Goal: Complete application form: Complete application form

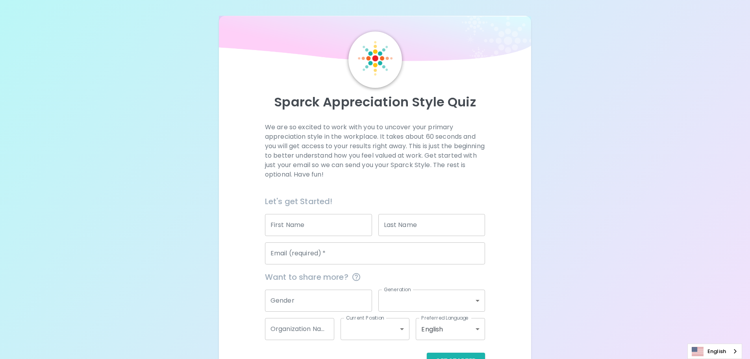
click at [299, 228] on input "First Name" at bounding box center [318, 225] width 107 height 22
type input "[PERSON_NAME]"
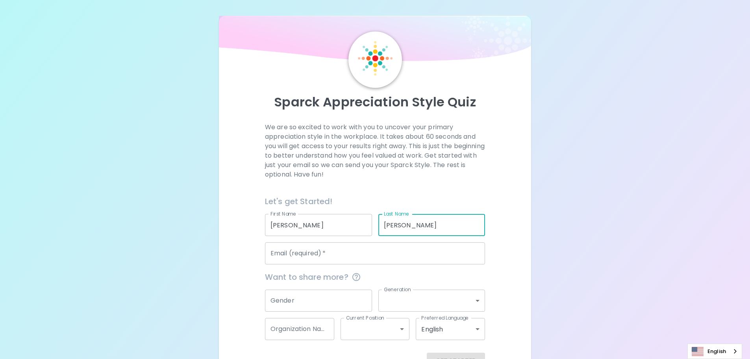
type input "[PERSON_NAME]"
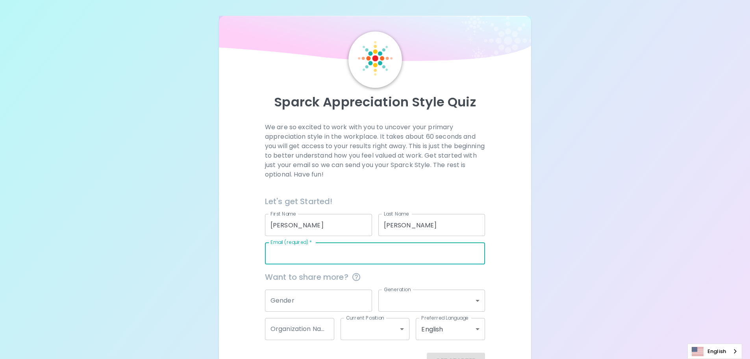
type input "k"
paste input "[PERSON_NAME][EMAIL_ADDRESS][PERSON_NAME][DOMAIN_NAME]"
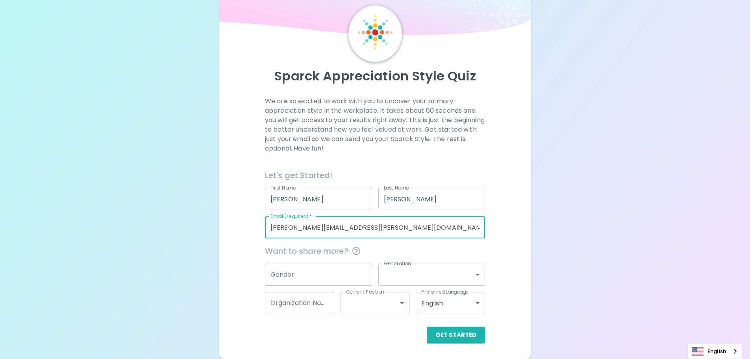
type input "[PERSON_NAME][EMAIL_ADDRESS][PERSON_NAME][DOMAIN_NAME]"
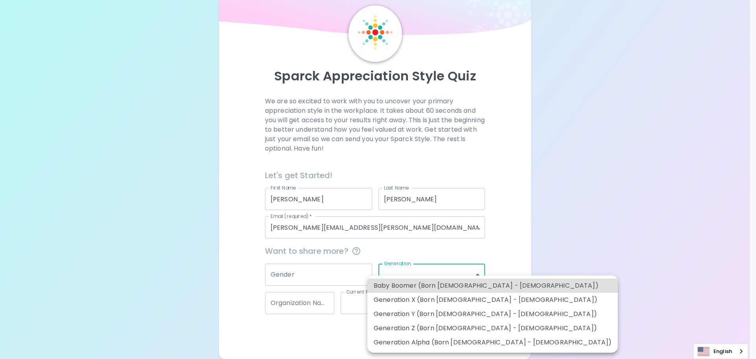
click at [449, 279] on body "Sparck Appreciation Style Quiz We are so excited to work with you to uncover yo…" at bounding box center [378, 166] width 756 height 385
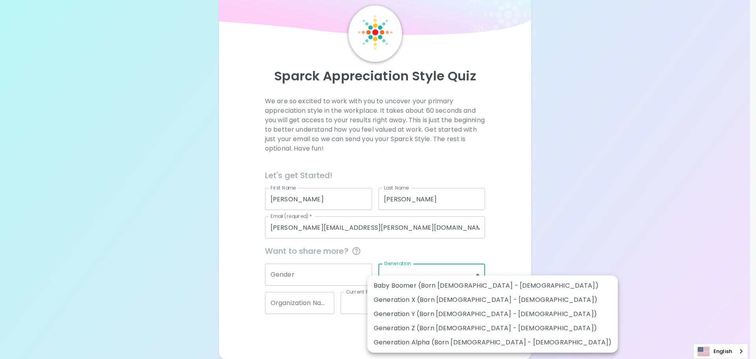
click at [439, 267] on div at bounding box center [378, 179] width 756 height 359
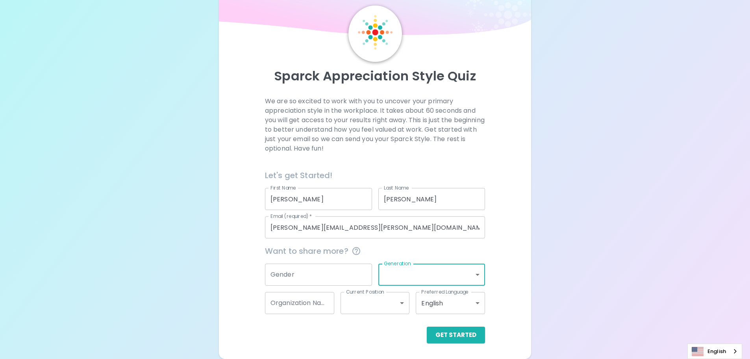
click at [439, 269] on body "Sparck Appreciation Style Quiz We are so excited to work with you to uncover yo…" at bounding box center [375, 166] width 750 height 385
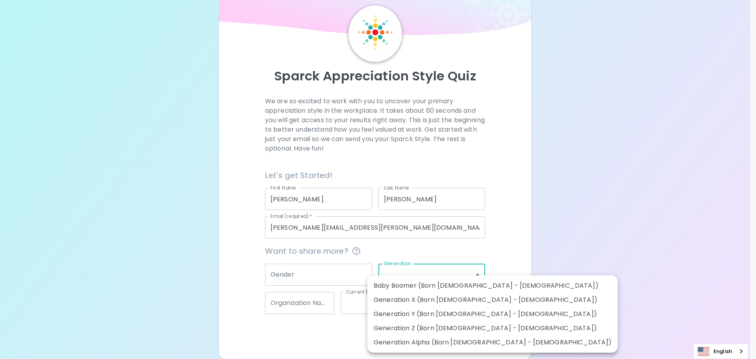
click at [439, 269] on div at bounding box center [378, 179] width 756 height 359
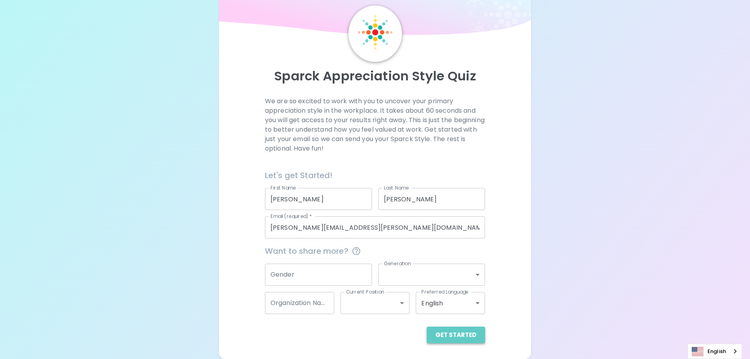
click at [459, 337] on button "Get Started" at bounding box center [456, 334] width 58 height 17
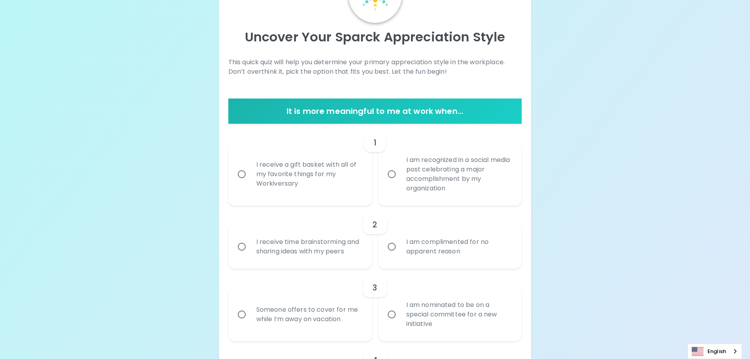
scroll to position [79, 0]
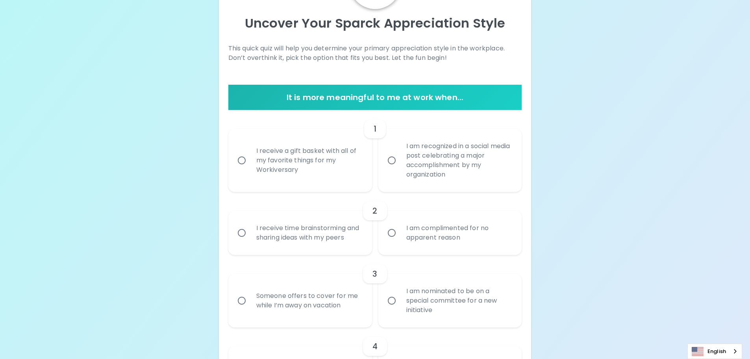
click at [451, 168] on div "I am recognized in a social media post celebrating a major accomplishment by my…" at bounding box center [459, 160] width 118 height 57
click at [400, 168] on input "I am recognized in a social media post celebrating a major accomplishment by my…" at bounding box center [392, 160] width 17 height 17
radio input "true"
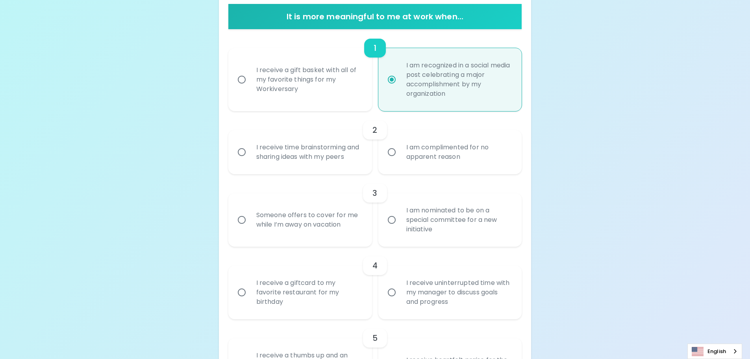
scroll to position [142, 0]
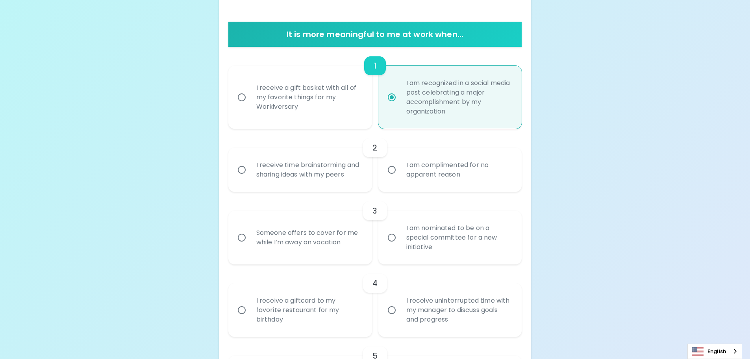
click at [297, 180] on div "I receive time brainstorming and sharing ideas with my peers" at bounding box center [309, 170] width 118 height 38
click at [250, 178] on input "I receive time brainstorming and sharing ideas with my peers" at bounding box center [242, 169] width 17 height 17
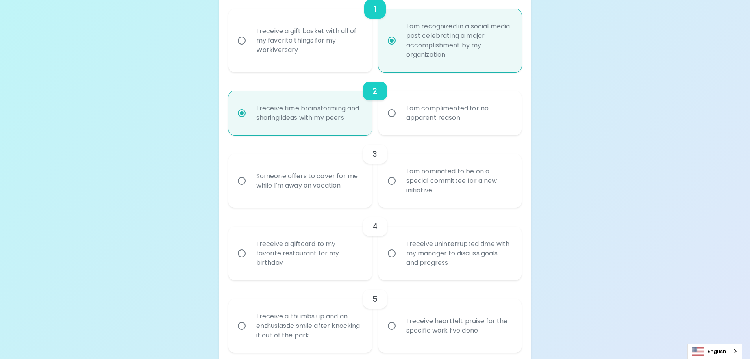
scroll to position [205, 0]
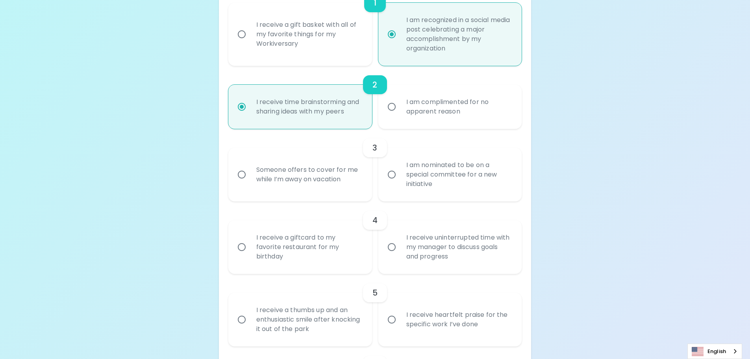
radio input "true"
click at [280, 197] on label "Someone offers to cover for me while I’m away on vacation" at bounding box center [296, 175] width 144 height 54
click at [250, 183] on input "Someone offers to cover for me while I’m away on vacation" at bounding box center [242, 174] width 17 height 17
radio input "false"
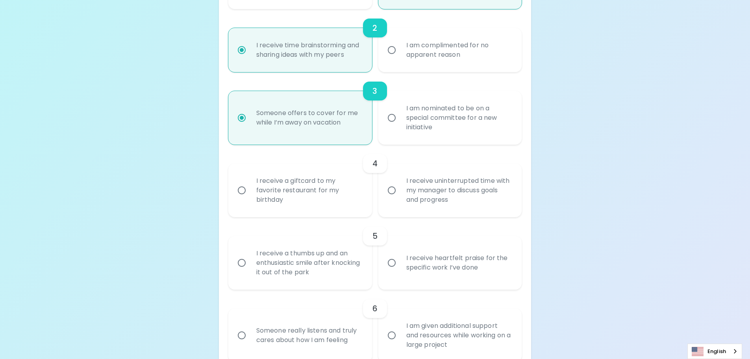
scroll to position [268, 0]
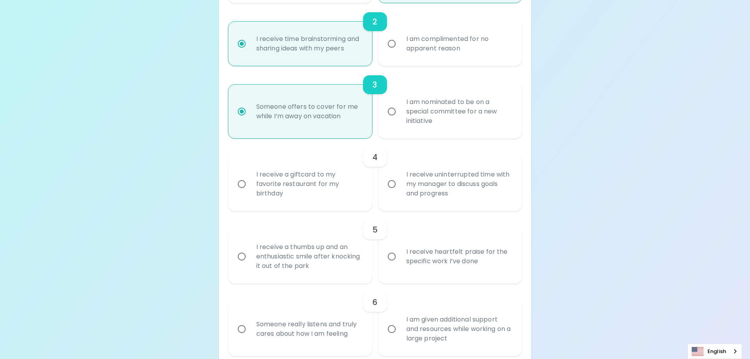
radio input "true"
click at [252, 201] on div "I receive a giftcard to my favorite restaurant for my birthday" at bounding box center [309, 183] width 118 height 47
click at [250, 192] on input "I receive a giftcard to my favorite restaurant for my birthday" at bounding box center [242, 184] width 17 height 17
radio input "false"
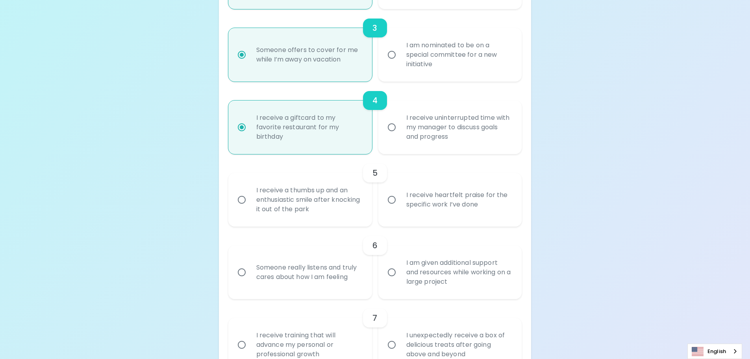
scroll to position [331, 0]
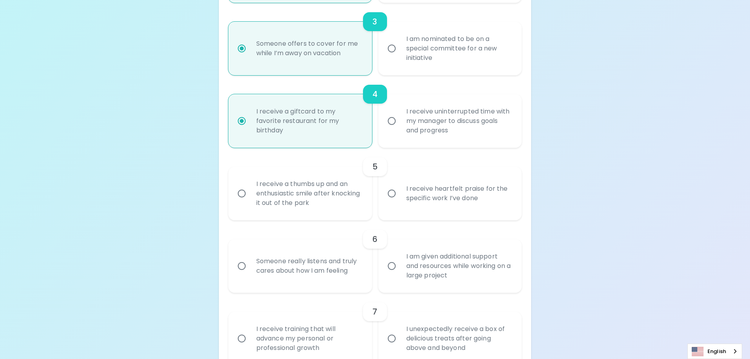
radio input "true"
click at [252, 201] on div "I receive a thumbs up and an enthusiastic smile after knocking it out of the pa…" at bounding box center [309, 193] width 118 height 47
click at [250, 201] on input "I receive a thumbs up and an enthusiastic smile after knocking it out of the pa…" at bounding box center [242, 193] width 17 height 17
radio input "false"
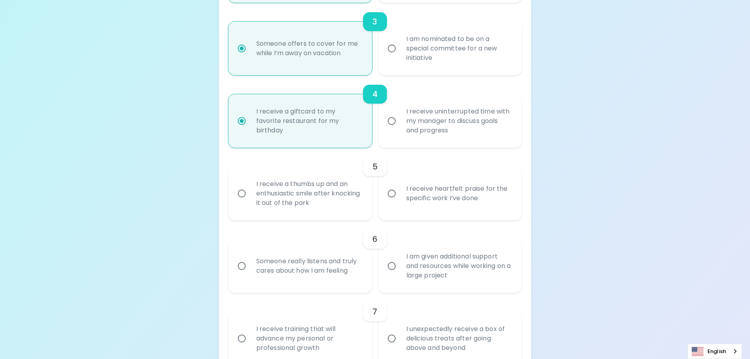
radio input "false"
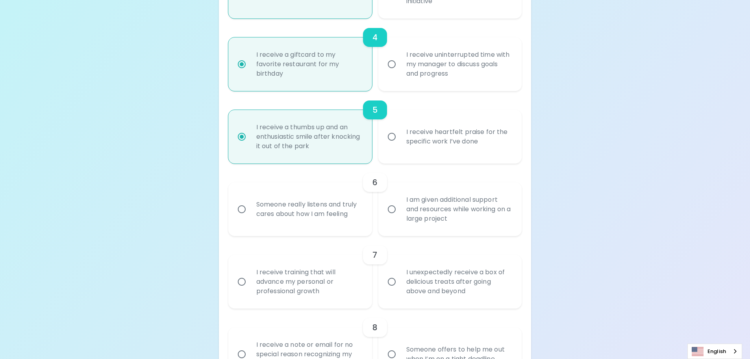
scroll to position [394, 0]
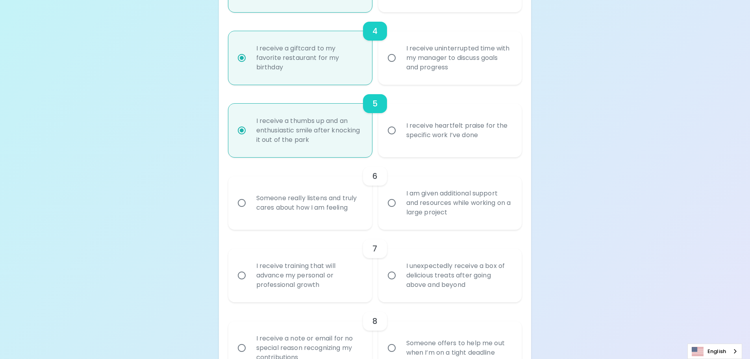
radio input "true"
click at [252, 215] on div "Someone really listens and truly cares about how I am feeling" at bounding box center [309, 203] width 118 height 38
click at [250, 211] on input "Someone really listens and truly cares about how I am feeling" at bounding box center [242, 203] width 17 height 17
radio input "false"
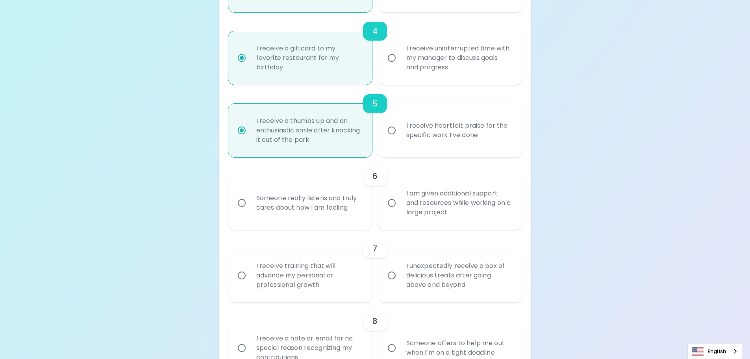
radio input "false"
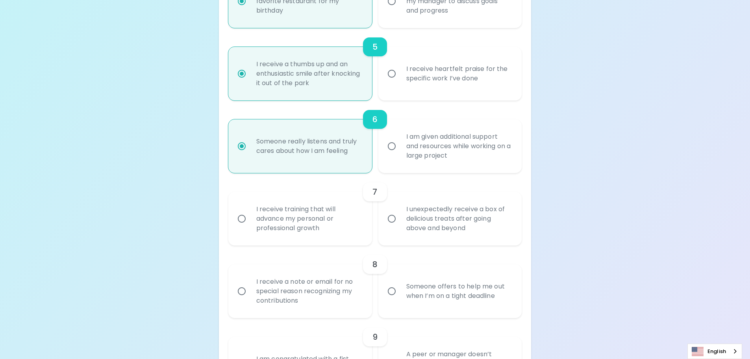
scroll to position [457, 0]
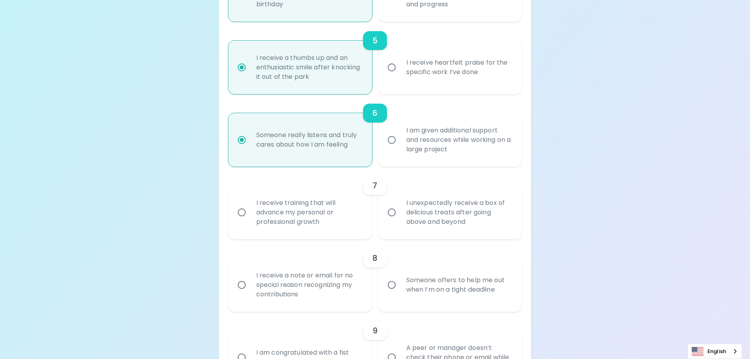
radio input "true"
click at [597, 247] on div "Uncover Your Sparck Appreciation Style This quick quiz will help you determine …" at bounding box center [375, 200] width 750 height 1314
click at [467, 218] on div "I unexpectedly receive a box of delicious treats after going above and beyond" at bounding box center [459, 212] width 118 height 47
click at [400, 218] on input "I unexpectedly receive a box of delicious treats after going above and beyond" at bounding box center [392, 212] width 17 height 17
radio input "false"
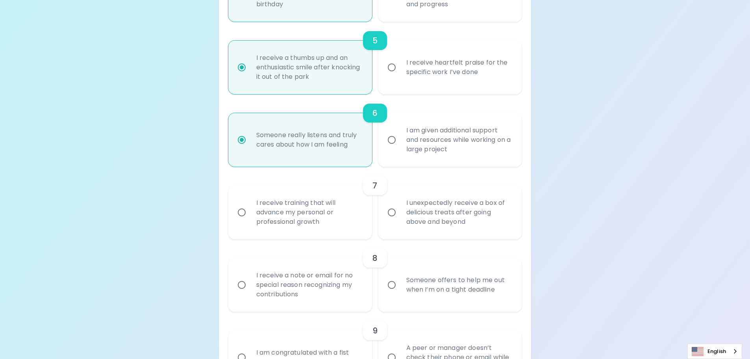
radio input "false"
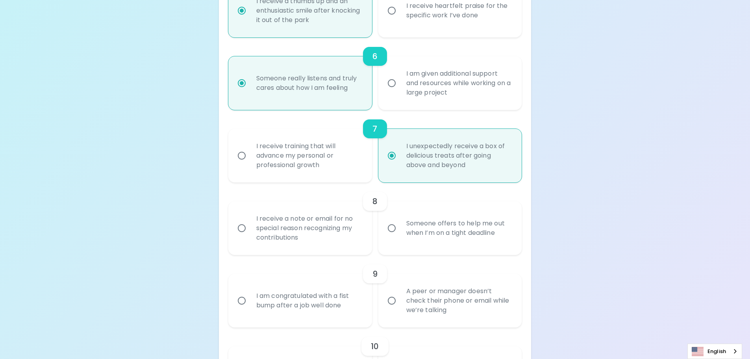
scroll to position [520, 0]
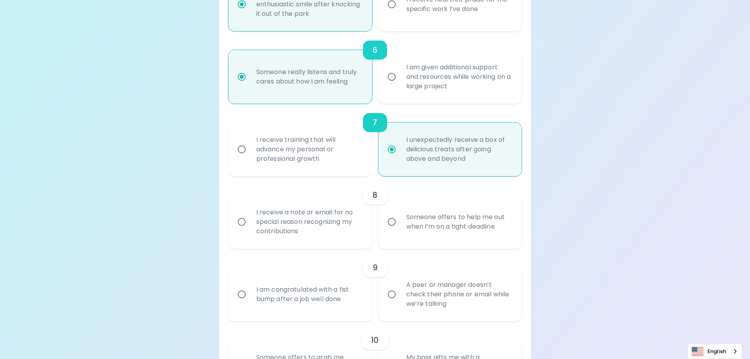
radio input "true"
click at [598, 197] on div "Uncover Your Sparck Appreciation Style This quick quiz will help you determine …" at bounding box center [375, 137] width 750 height 1314
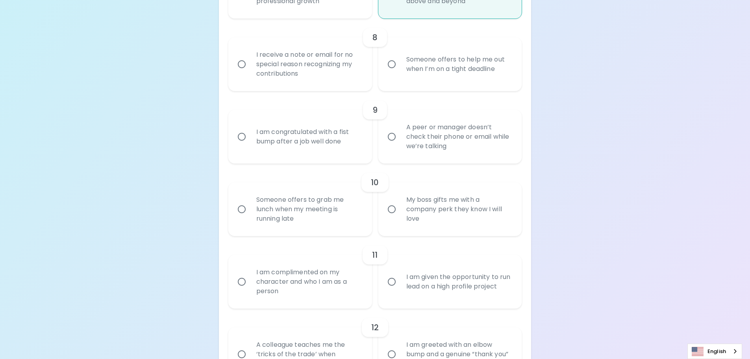
scroll to position [638, 0]
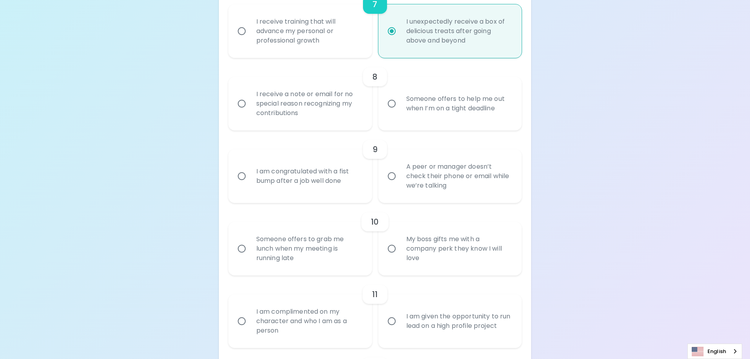
click at [328, 184] on div "I am congratulated with a fist bump after a job well done" at bounding box center [309, 176] width 118 height 38
click at [250, 184] on input "I am congratulated with a fist bump after a job well done" at bounding box center [242, 176] width 17 height 17
radio input "false"
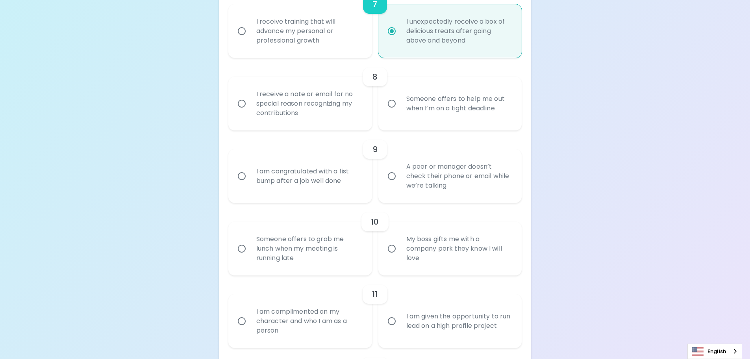
radio input "false"
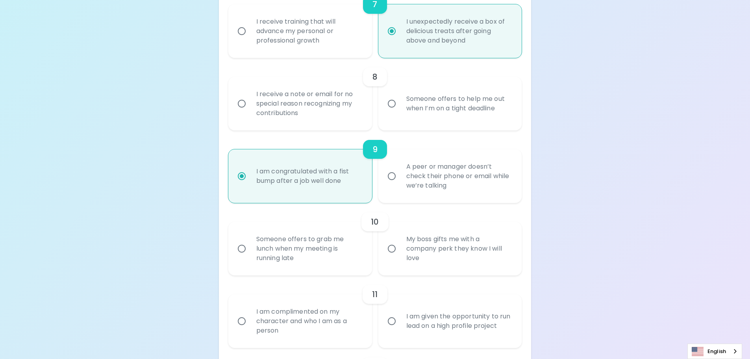
scroll to position [701, 0]
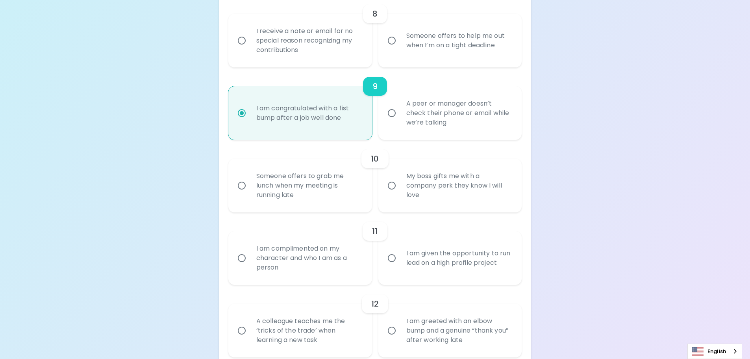
radio input "true"
click at [451, 113] on div "A peer or manager doesn’t check their phone or email while we’re talking" at bounding box center [459, 112] width 118 height 47
click at [400, 113] on input "A peer or manager doesn’t check their phone or email while we’re talking" at bounding box center [392, 113] width 17 height 17
radio input "false"
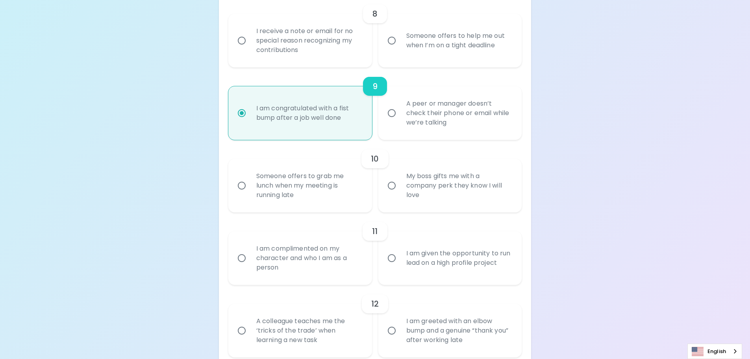
radio input "false"
radio input "true"
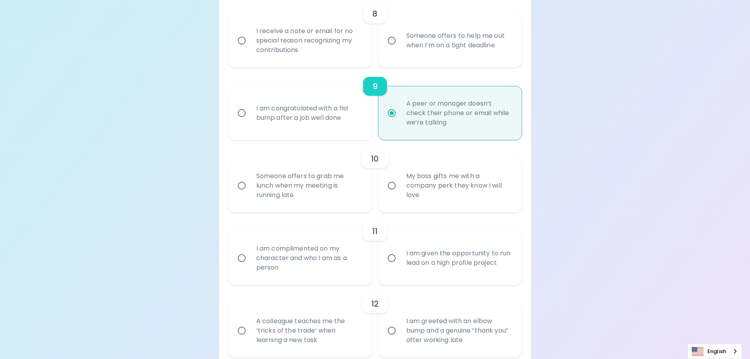
radio input "true"
click at [330, 172] on div "Someone offers to grab me lunch when my meeting is running late" at bounding box center [309, 185] width 118 height 47
click at [250, 177] on input "Someone offers to grab me lunch when my meeting is running late" at bounding box center [242, 185] width 17 height 17
radio input "false"
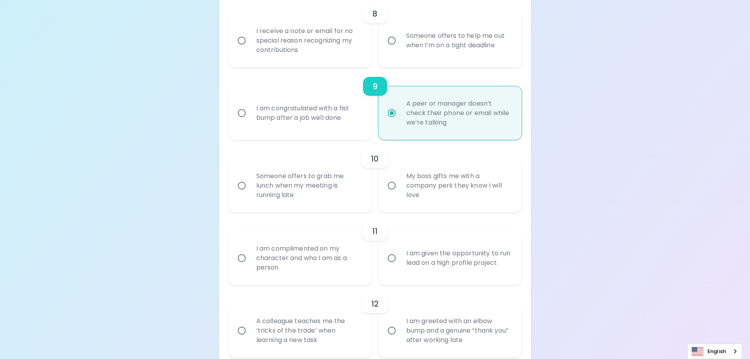
radio input "false"
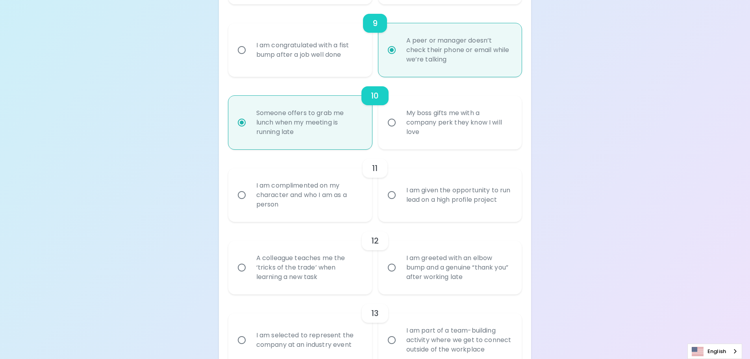
scroll to position [725, 0]
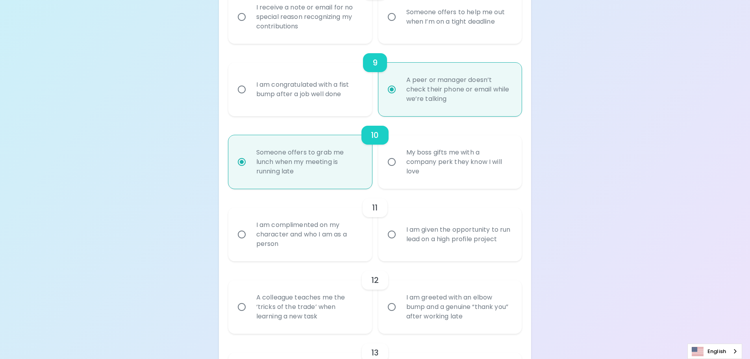
radio input "true"
click at [310, 224] on div "I am complimented on my character and who I am as a person" at bounding box center [309, 234] width 118 height 47
click at [250, 226] on input "I am complimented on my character and who I am as a person" at bounding box center [242, 234] width 17 height 17
radio input "false"
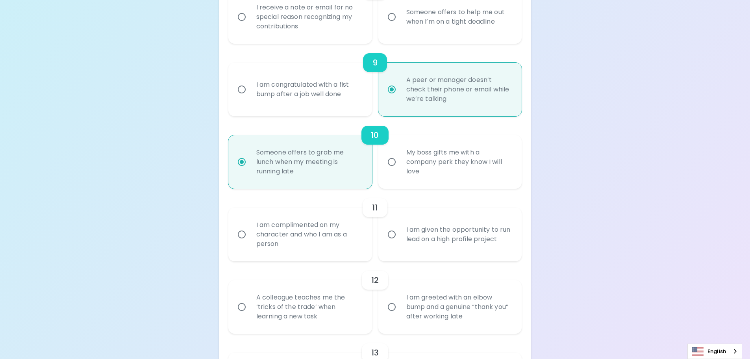
radio input "false"
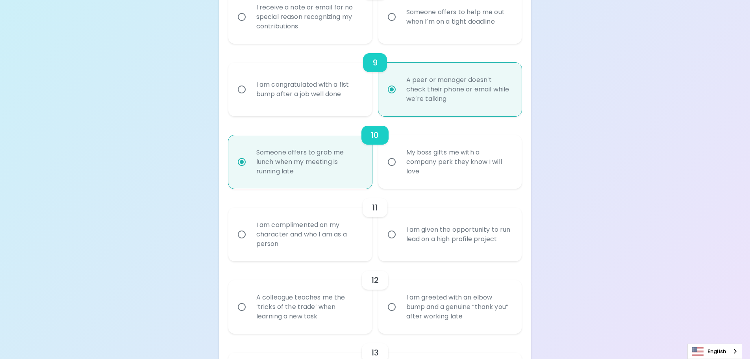
radio input "false"
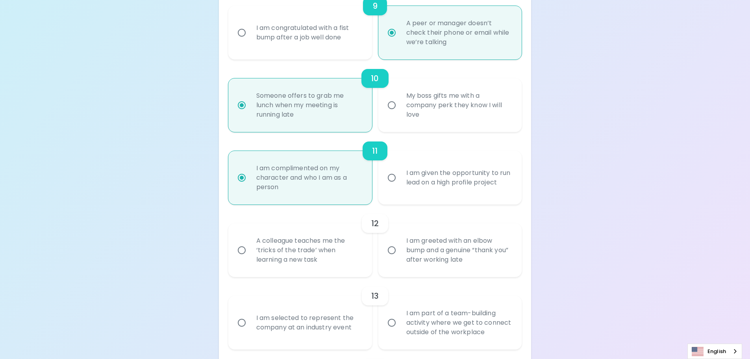
scroll to position [788, 0]
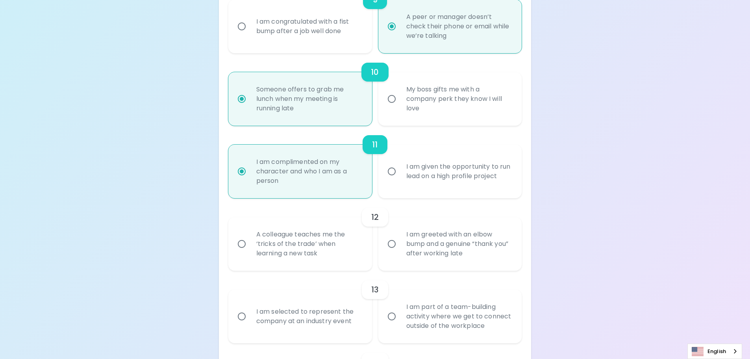
radio input "true"
drag, startPoint x: 196, startPoint y: 280, endPoint x: 184, endPoint y: 278, distance: 12.3
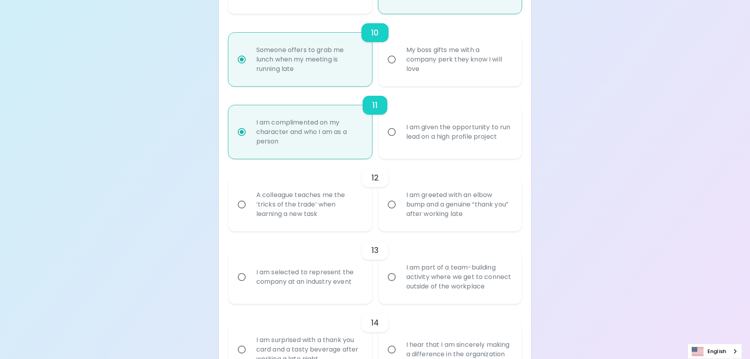
scroll to position [866, 0]
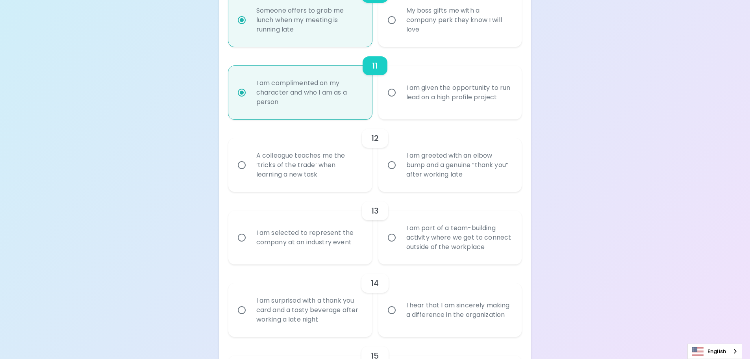
click at [300, 182] on div "A colleague teaches me the ‘tricks of the trade’ when learning a new task" at bounding box center [309, 164] width 118 height 47
click at [250, 173] on input "A colleague teaches me the ‘tricks of the trade’ when learning a new task" at bounding box center [242, 165] width 17 height 17
radio input "false"
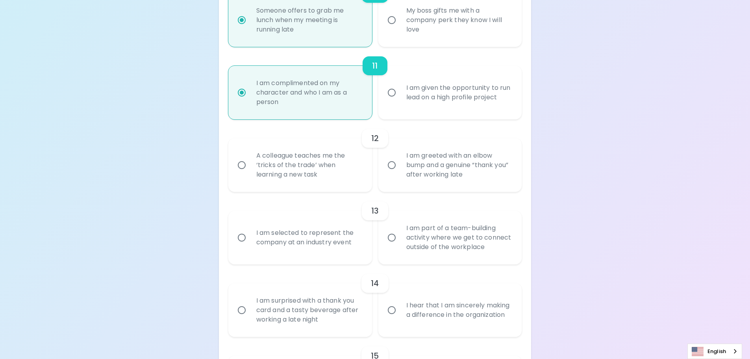
radio input "false"
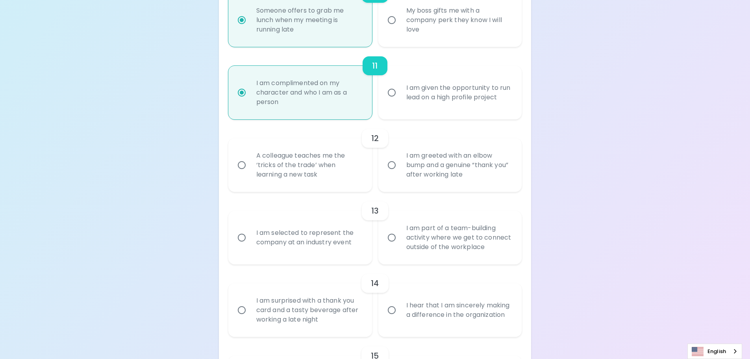
radio input "false"
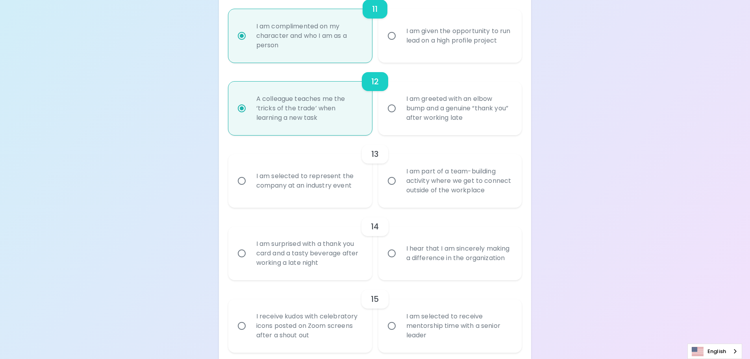
scroll to position [929, 0]
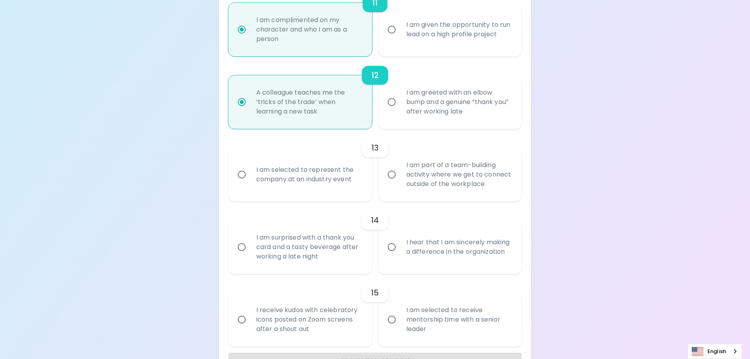
radio input "true"
click at [425, 185] on div "I am part of a team-building activity where we get to connect outside of the wo…" at bounding box center [459, 174] width 118 height 47
click at [400, 183] on input "I am part of a team-building activity where we get to connect outside of the wo…" at bounding box center [392, 174] width 17 height 17
radio input "false"
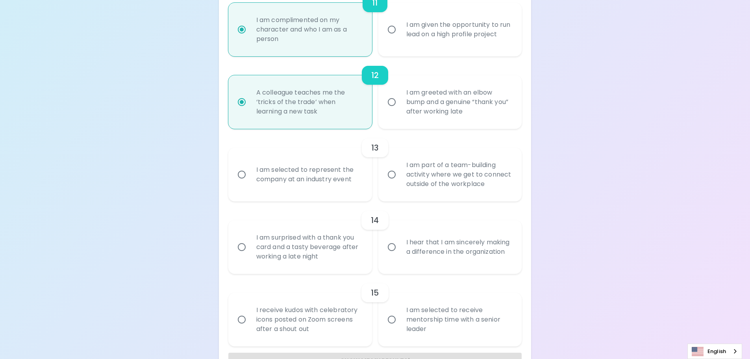
radio input "false"
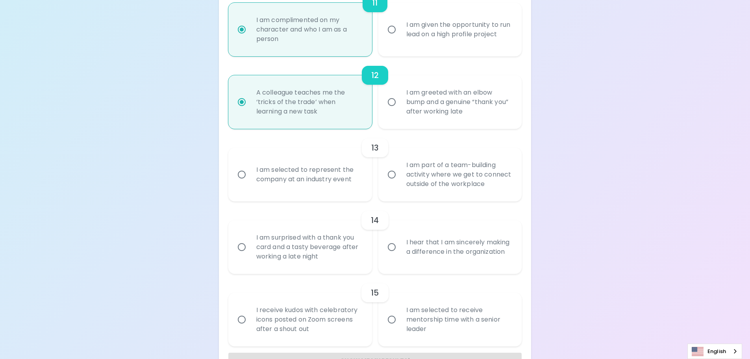
radio input "false"
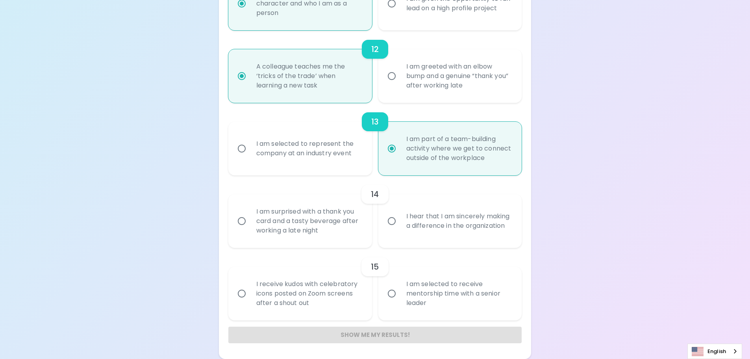
radio input "true"
click at [299, 223] on div "I am surprised with a thank you card and a tasty beverage after working a late …" at bounding box center [309, 220] width 118 height 47
click at [250, 223] on input "I am surprised with a thank you card and a tasty beverage after working a late …" at bounding box center [242, 221] width 17 height 17
radio input "false"
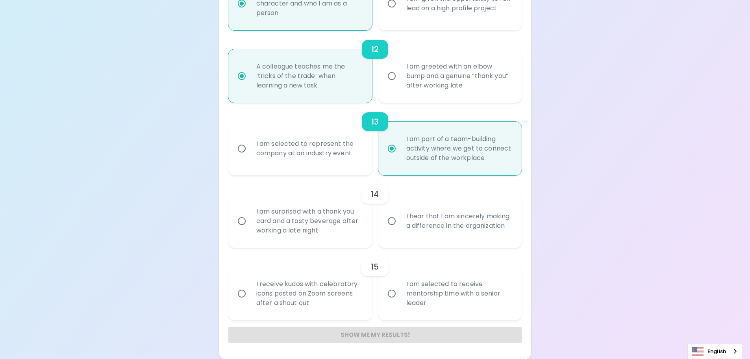
radio input "false"
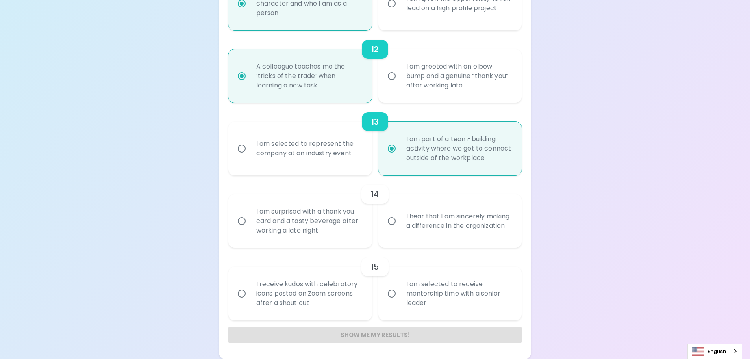
radio input "false"
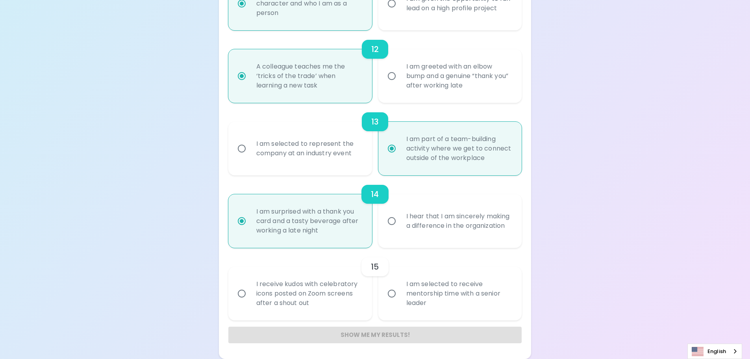
radio input "true"
click at [319, 292] on div "I receive kudos with celebratory icons posted on Zoom screens after a shout out" at bounding box center [309, 293] width 118 height 47
click at [250, 292] on input "I receive kudos with celebratory icons posted on Zoom screens after a shout out" at bounding box center [242, 293] width 17 height 17
radio input "false"
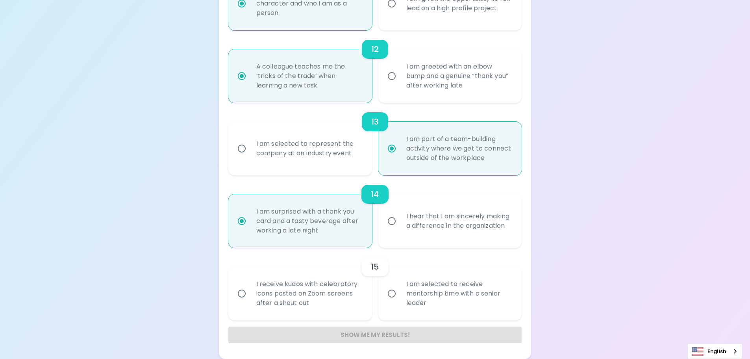
radio input "false"
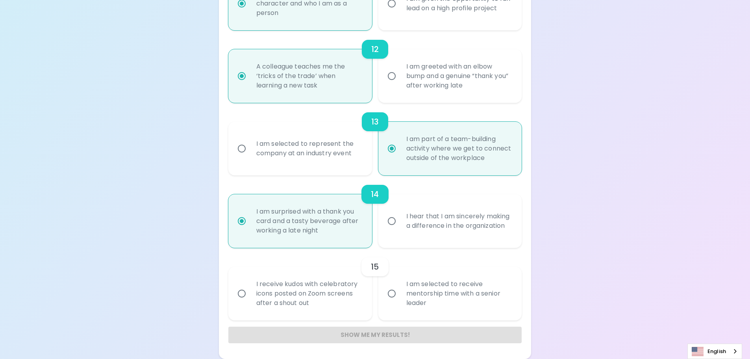
radio input "false"
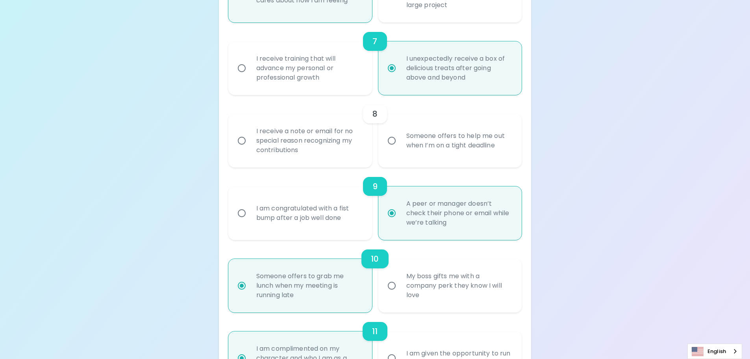
scroll to position [522, 0]
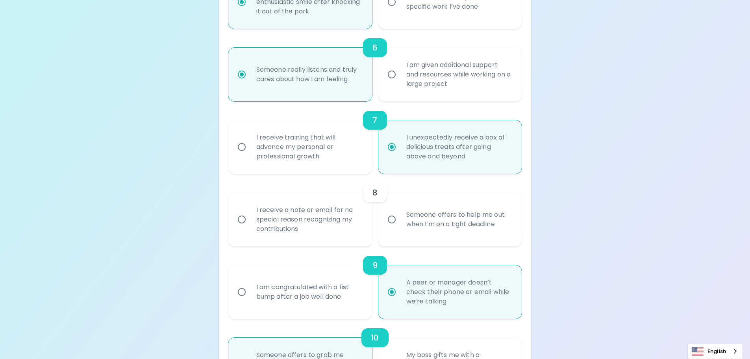
radio input "true"
click at [447, 235] on div "Someone offers to help me out when I’m on a tight deadline" at bounding box center [459, 219] width 118 height 38
click at [400, 228] on input "Someone offers to help me out when I’m on a tight deadline" at bounding box center [392, 219] width 17 height 17
radio input "false"
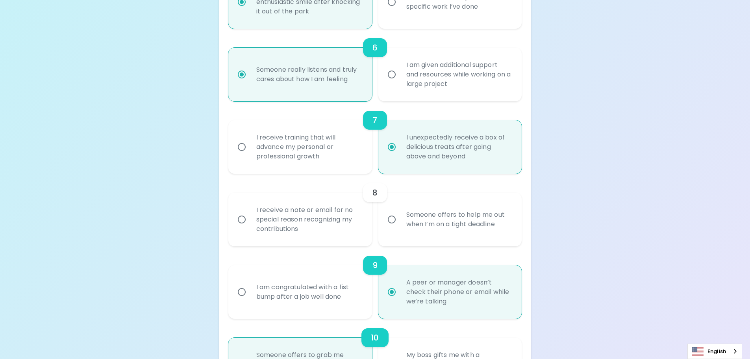
radio input "false"
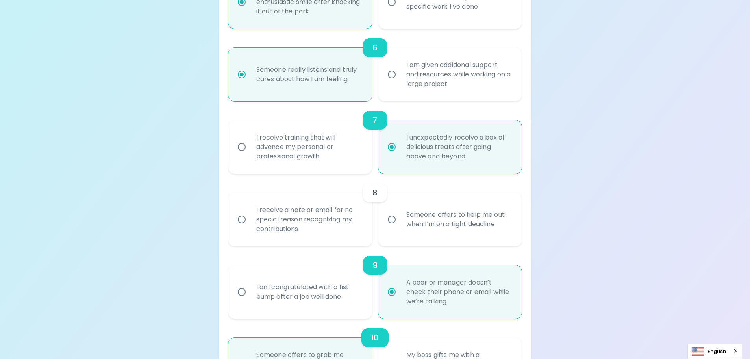
radio input "false"
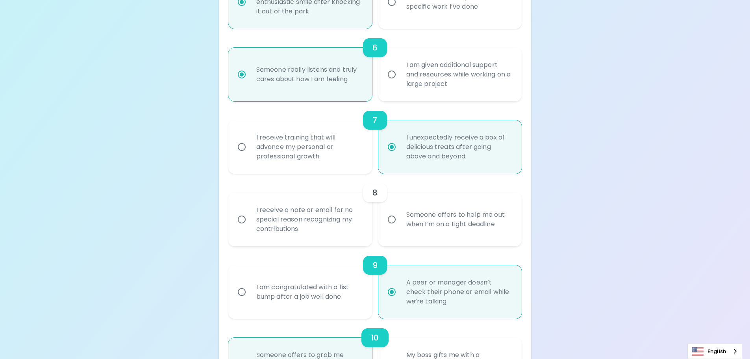
radio input "false"
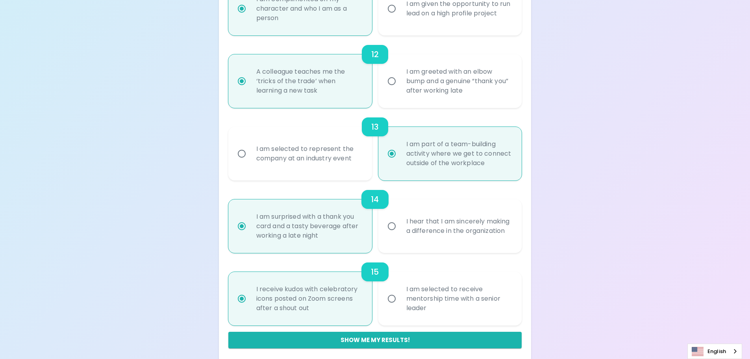
scroll to position [955, 0]
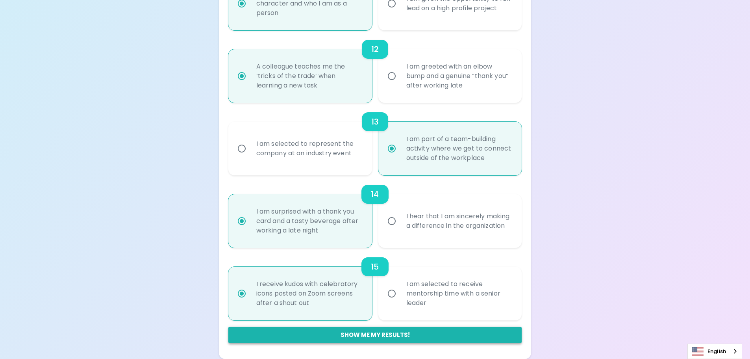
radio input "true"
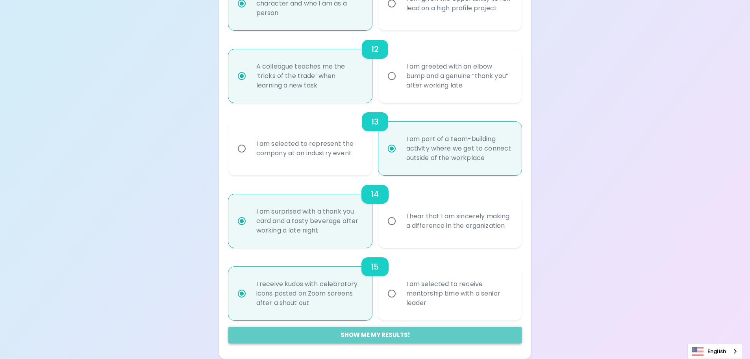
click at [383, 337] on button "Show me my results!" at bounding box center [375, 334] width 294 height 17
radio input "false"
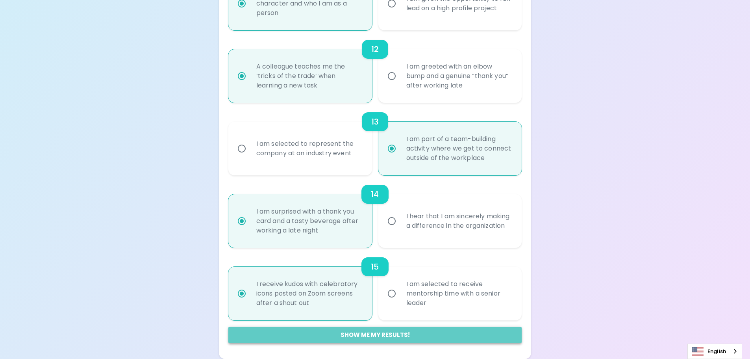
radio input "false"
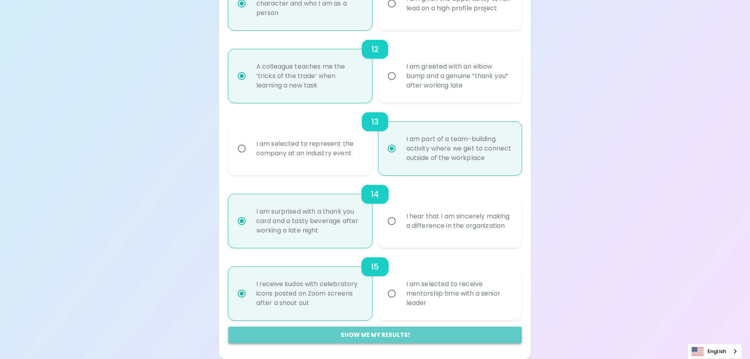
radio input "false"
radio input "true"
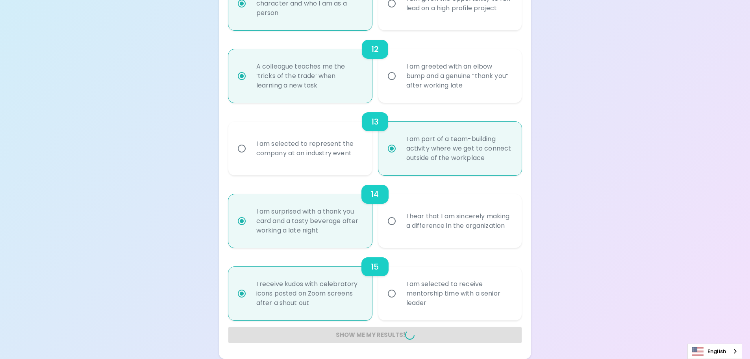
radio input "false"
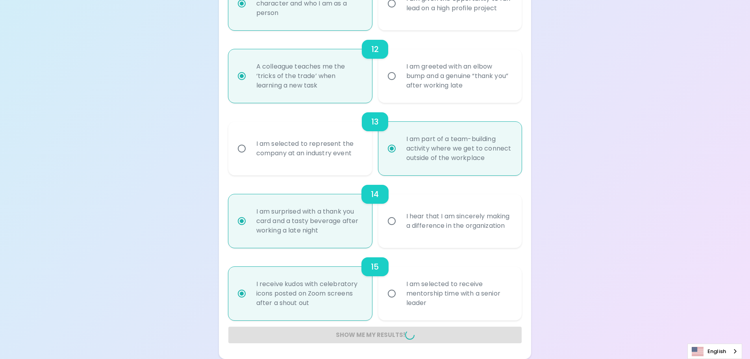
radio input "false"
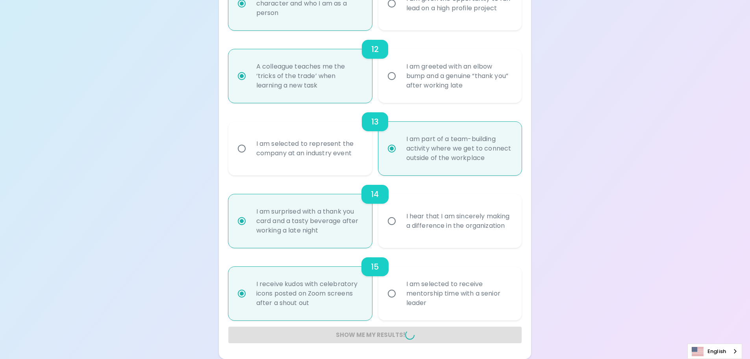
radio input "false"
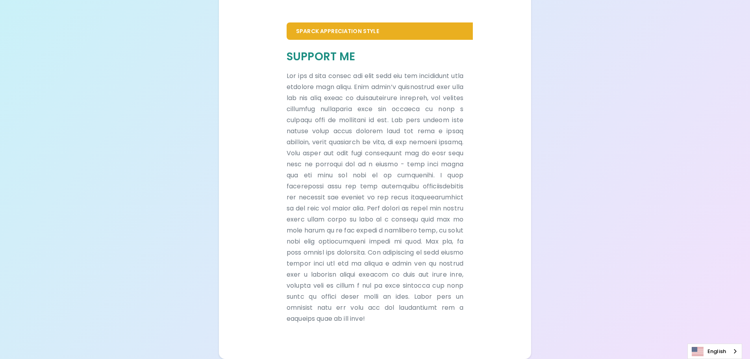
scroll to position [497, 0]
